Goal: Information Seeking & Learning: Learn about a topic

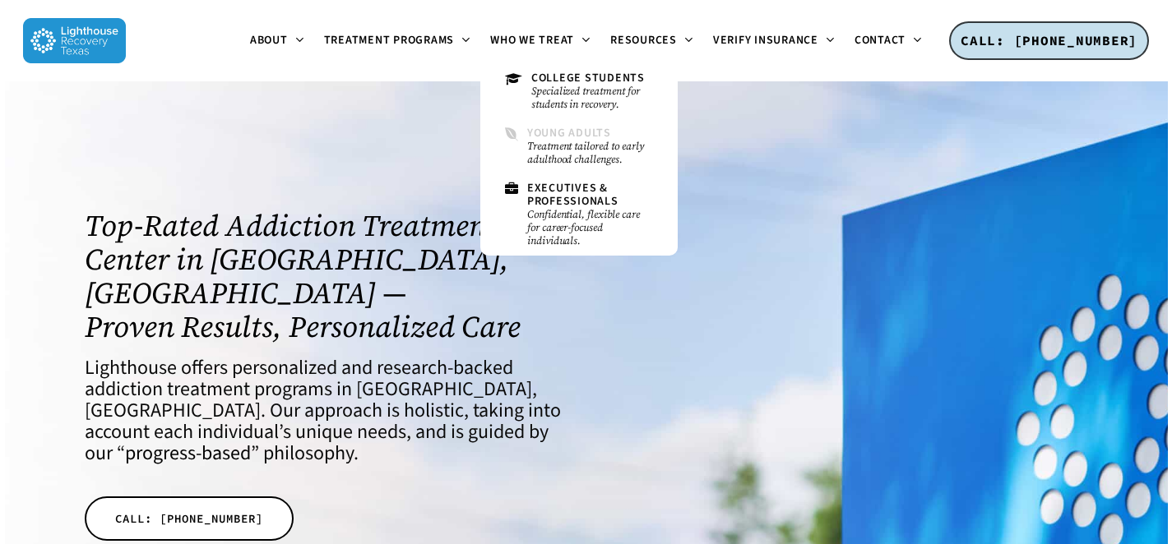
click at [540, 164] on small "Treatment tailored to early adulthood challenges." at bounding box center [590, 153] width 126 height 26
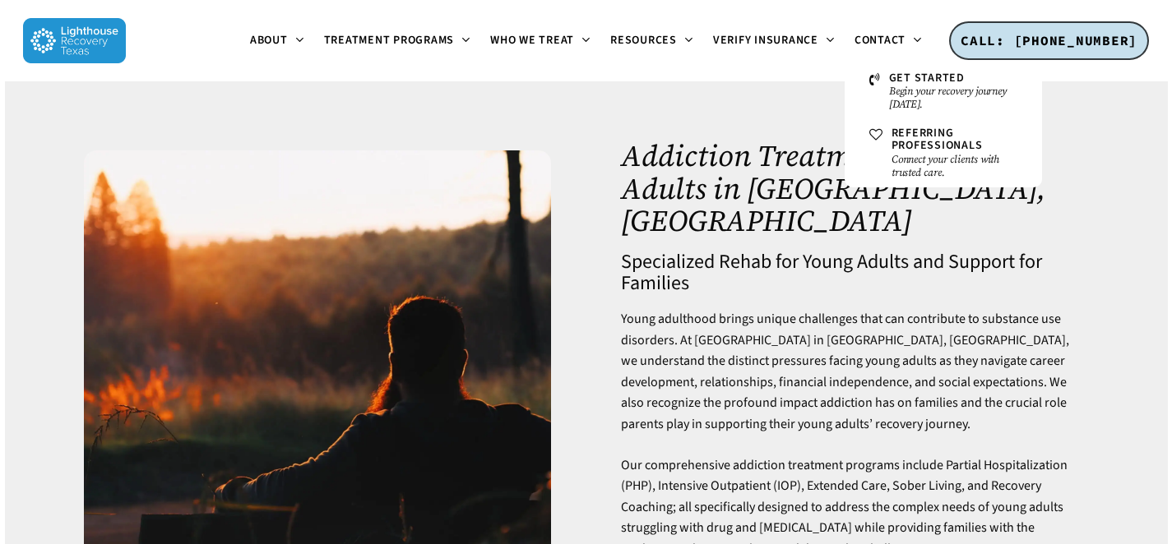
click at [769, 359] on span "Young adulthood brings unique challenges that can contribute to substance use d…" at bounding box center [845, 371] width 448 height 123
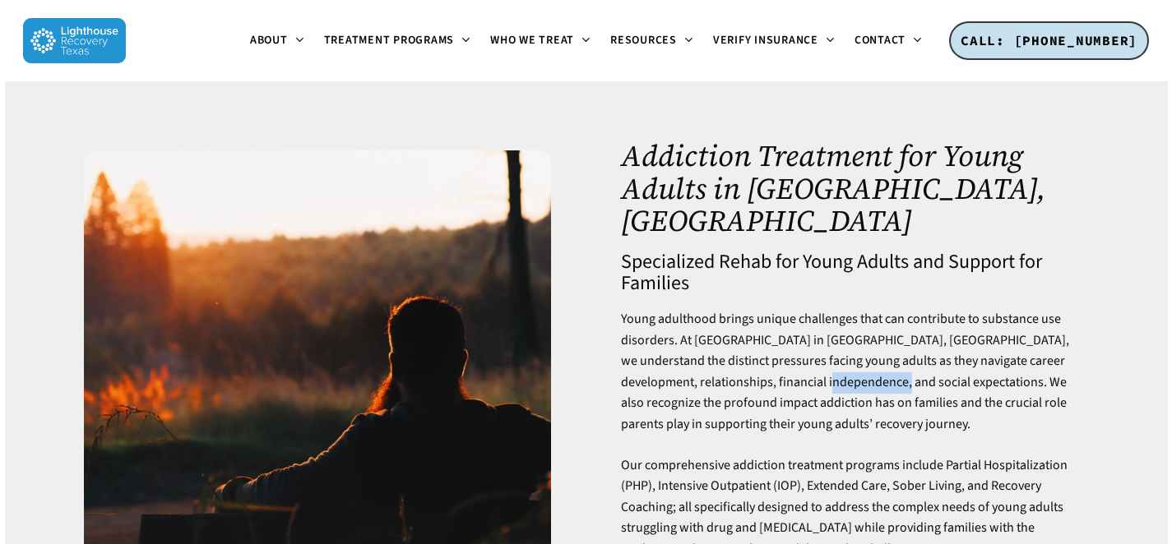
click at [769, 359] on span "Young adulthood brings unique challenges that can contribute to substance use d…" at bounding box center [845, 371] width 448 height 123
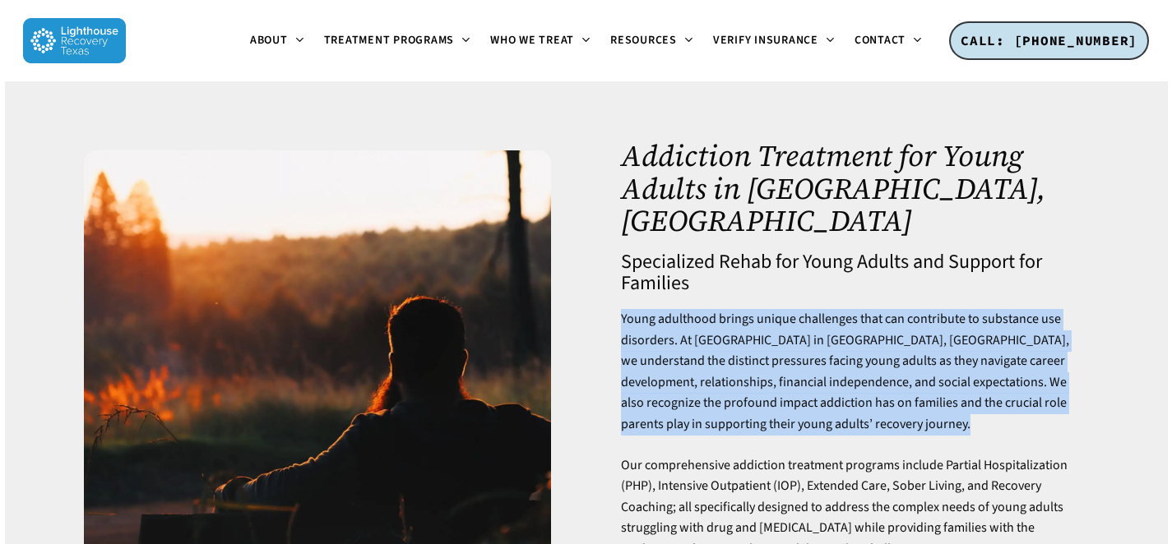
click at [769, 359] on span "Young adulthood brings unique challenges that can contribute to substance use d…" at bounding box center [845, 371] width 448 height 123
copy div "Young adulthood brings unique challenges that can contribute to substance use d…"
